Goal: Transaction & Acquisition: Purchase product/service

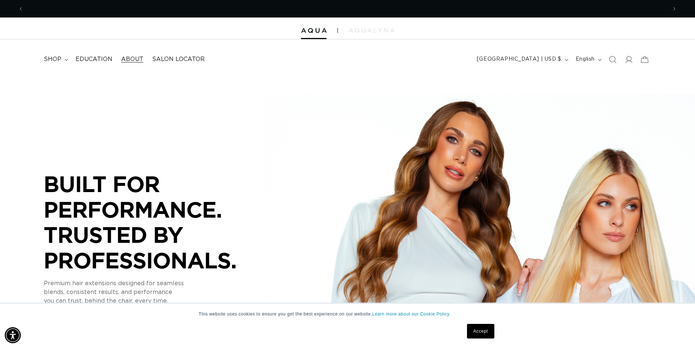
scroll to position [0, 643]
click at [66, 55] on summary "shop" at bounding box center [55, 59] width 32 height 16
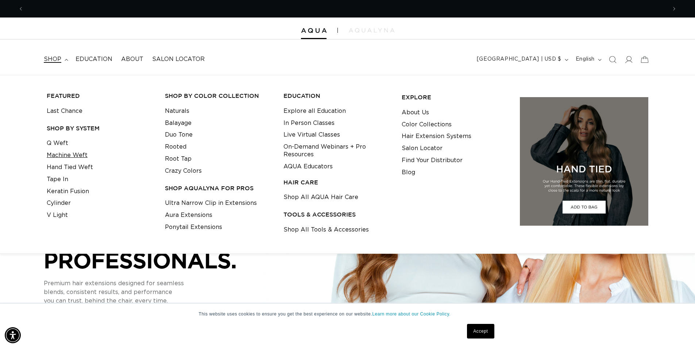
scroll to position [0, 0]
click at [79, 157] on link "Machine Weft" at bounding box center [67, 155] width 41 height 12
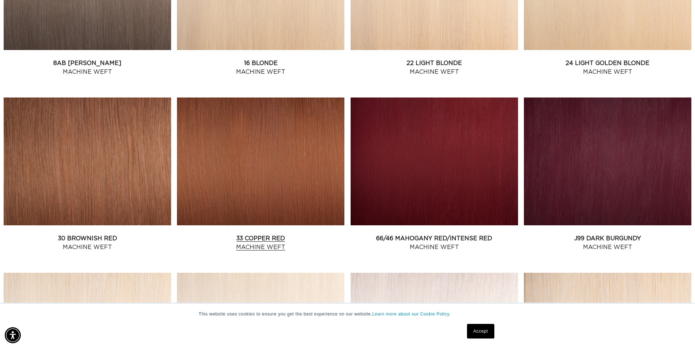
scroll to position [0, 643]
click at [130, 234] on link "30 Brownish Red Machine Weft" at bounding box center [87, 243] width 167 height 18
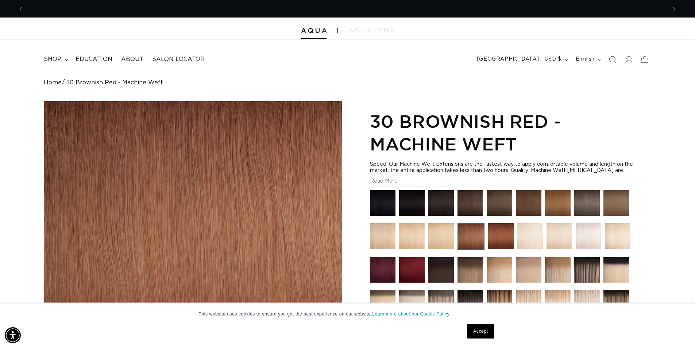
scroll to position [0, 643]
click at [473, 332] on link "Accept" at bounding box center [480, 330] width 27 height 15
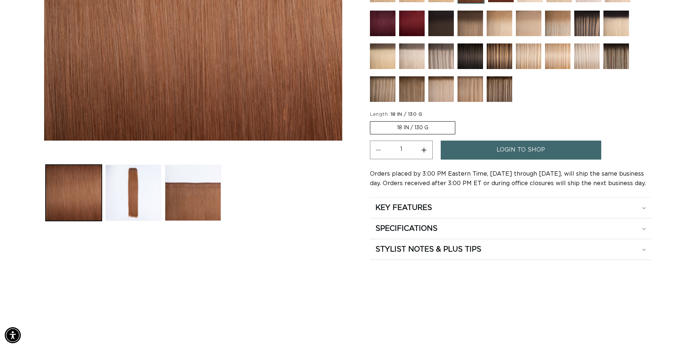
scroll to position [265, 0]
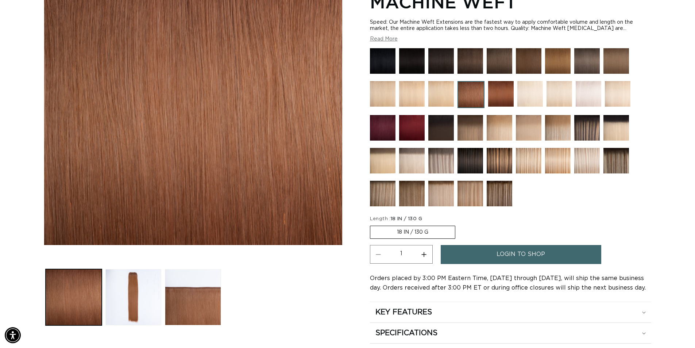
scroll to position [48, 0]
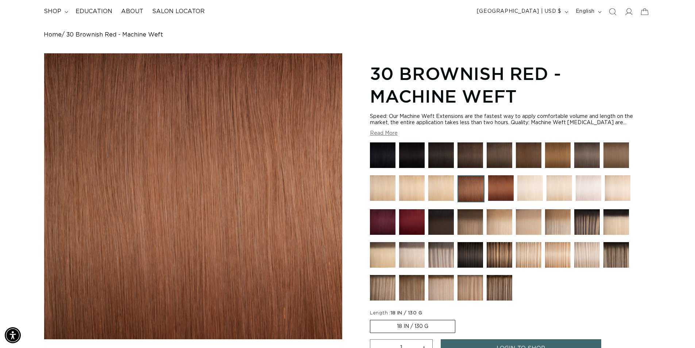
click at [494, 189] on img at bounding box center [501, 188] width 26 height 26
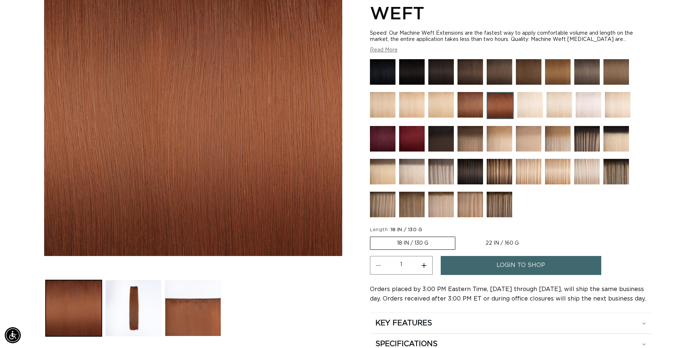
scroll to position [0, 643]
click at [694, 52] on html "Skip to content PREMIUM HAIR EXTENSIONS. NO GUESSWORK. SHOP NOW. PAY LATER WITH…" at bounding box center [347, 43] width 695 height 348
click at [505, 243] on label "22 IN / 160 G Variant sold out or unavailable" at bounding box center [502, 243] width 86 height 12
click at [459, 235] on input "22 IN / 160 G Variant sold out or unavailable" at bounding box center [459, 235] width 0 height 0
radio input "true"
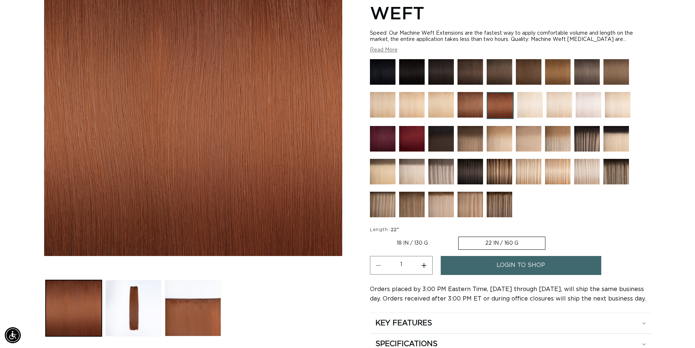
click at [423, 266] on button "Increase quantity for 33 Copper Red - Machine Weft" at bounding box center [424, 265] width 16 height 19
type input "2"
